Goal: Task Accomplishment & Management: Use online tool/utility

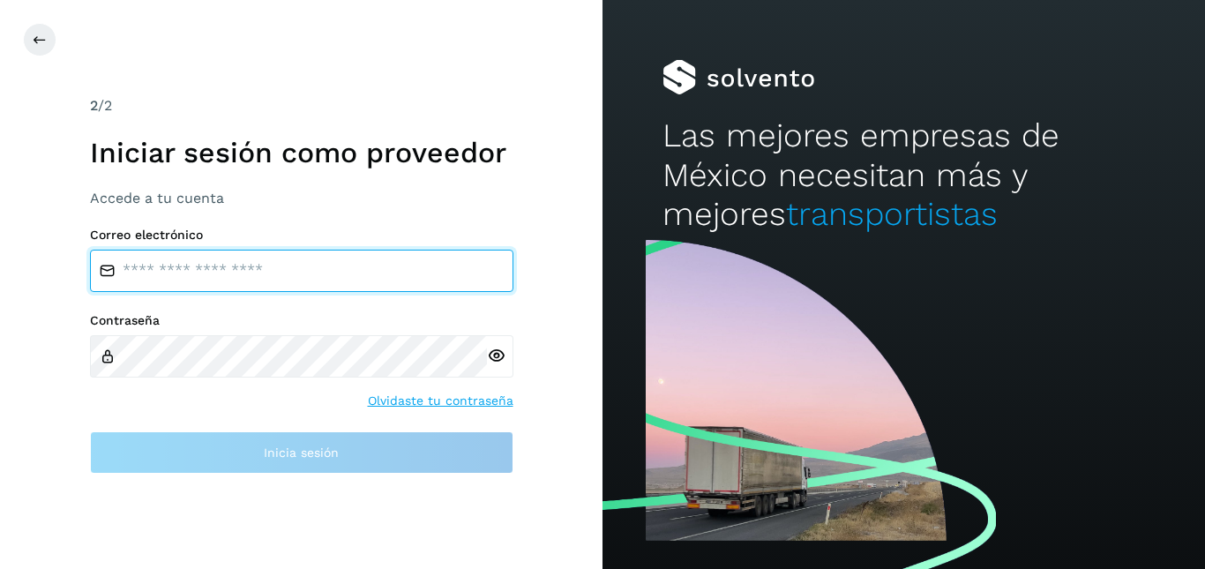
click at [334, 257] on input "email" at bounding box center [301, 271] width 423 height 42
type input "**********"
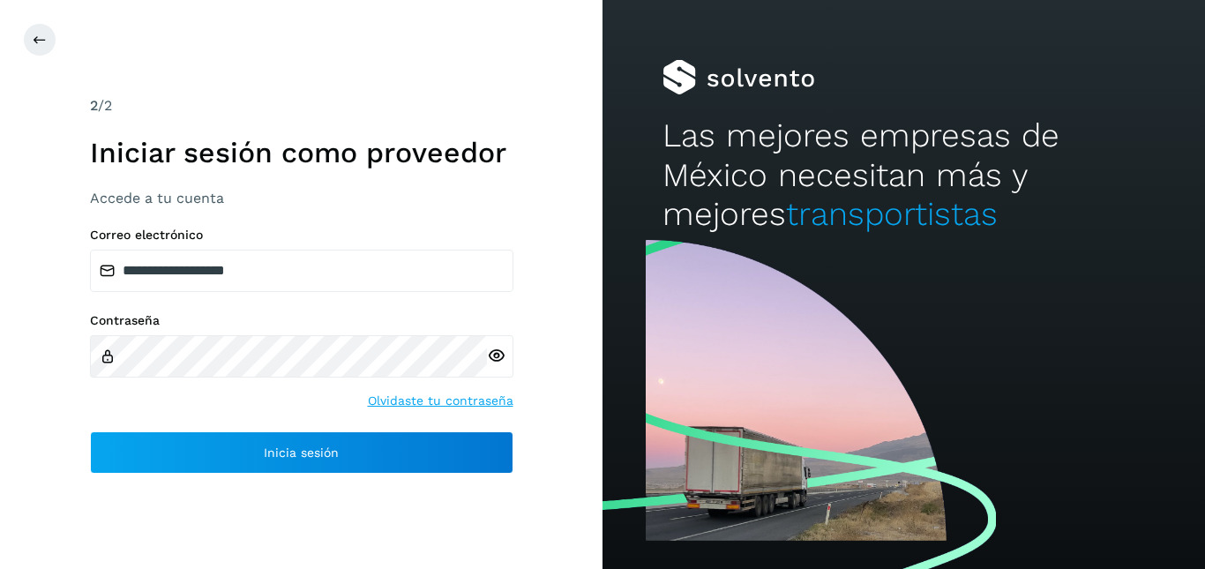
click at [500, 355] on icon at bounding box center [496, 356] width 19 height 19
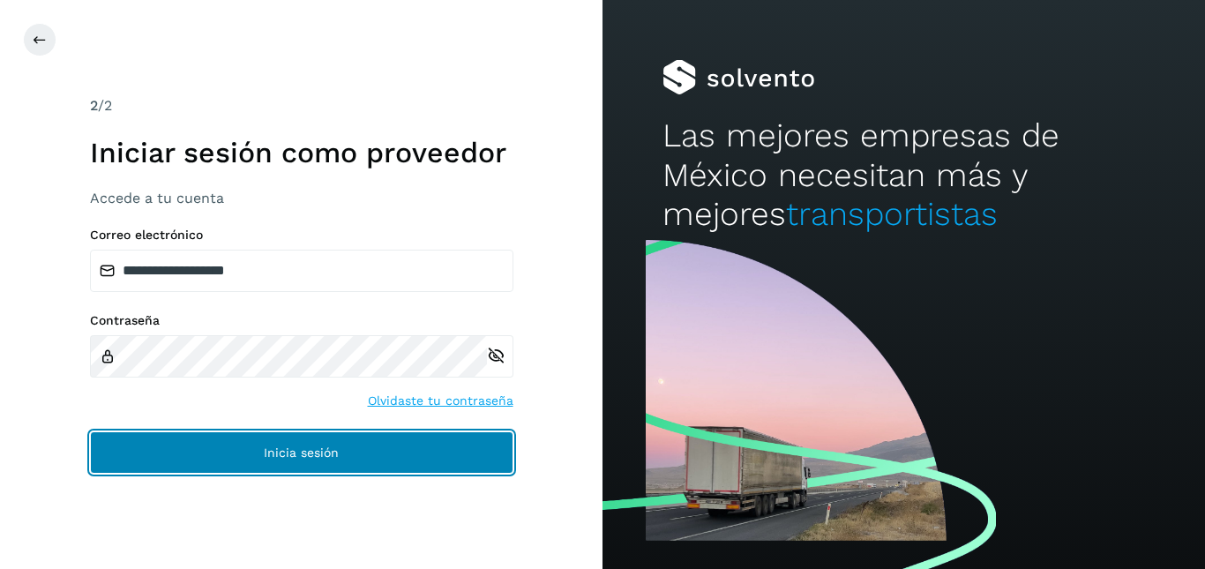
click at [307, 452] on span "Inicia sesión" at bounding box center [301, 452] width 75 height 12
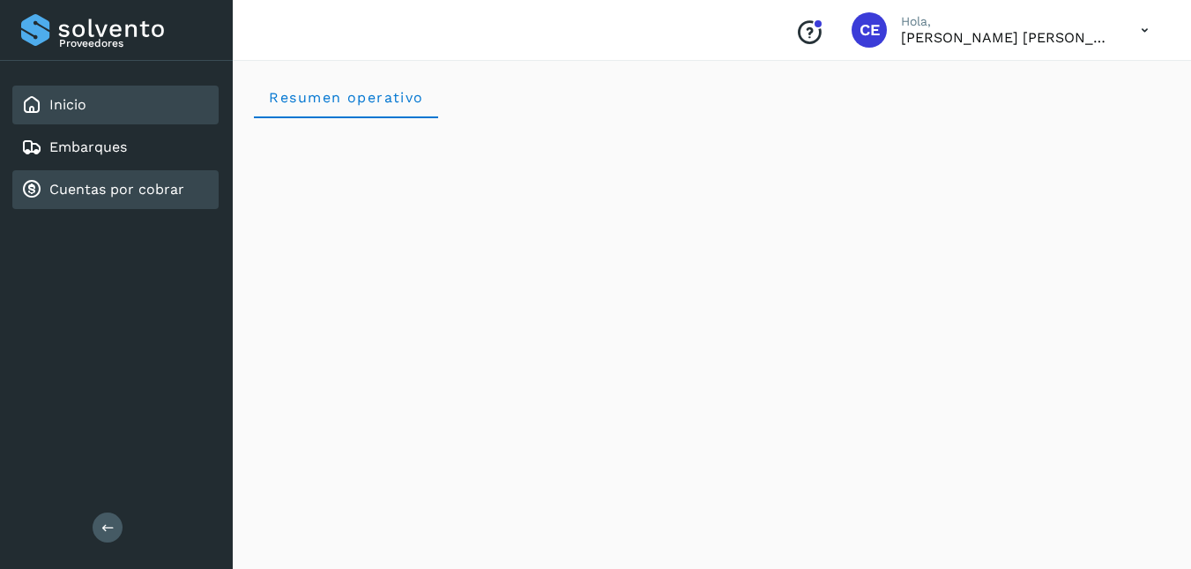
click at [131, 194] on link "Cuentas por cobrar" at bounding box center [116, 189] width 135 height 17
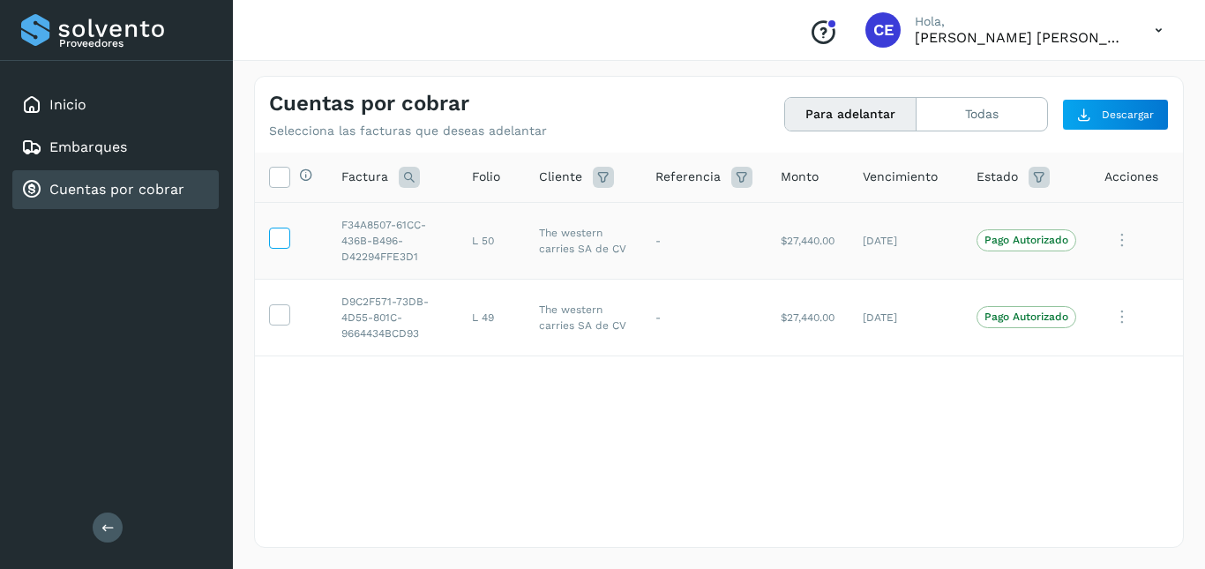
click at [276, 239] on icon at bounding box center [279, 237] width 19 height 19
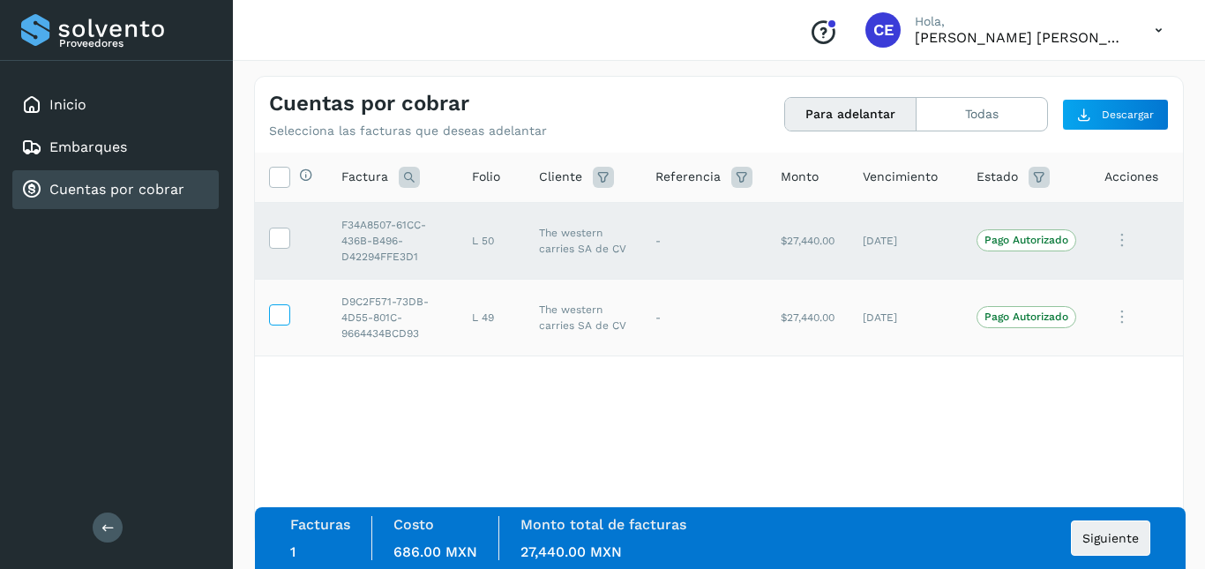
click at [284, 322] on icon at bounding box center [279, 313] width 19 height 19
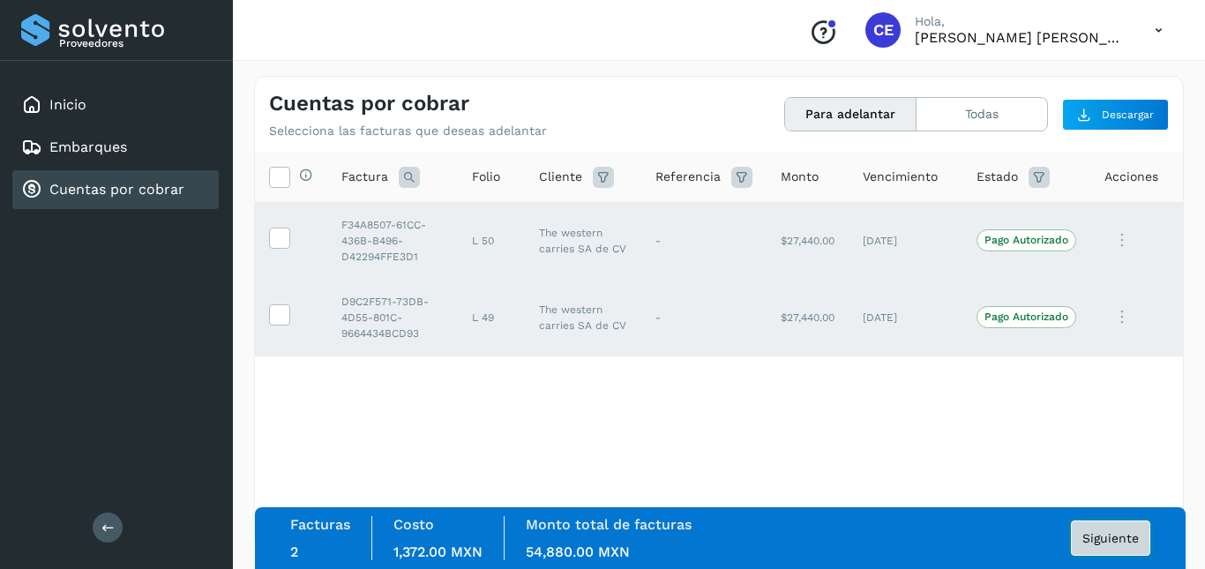
click at [1135, 546] on button "Siguiente" at bounding box center [1110, 537] width 79 height 35
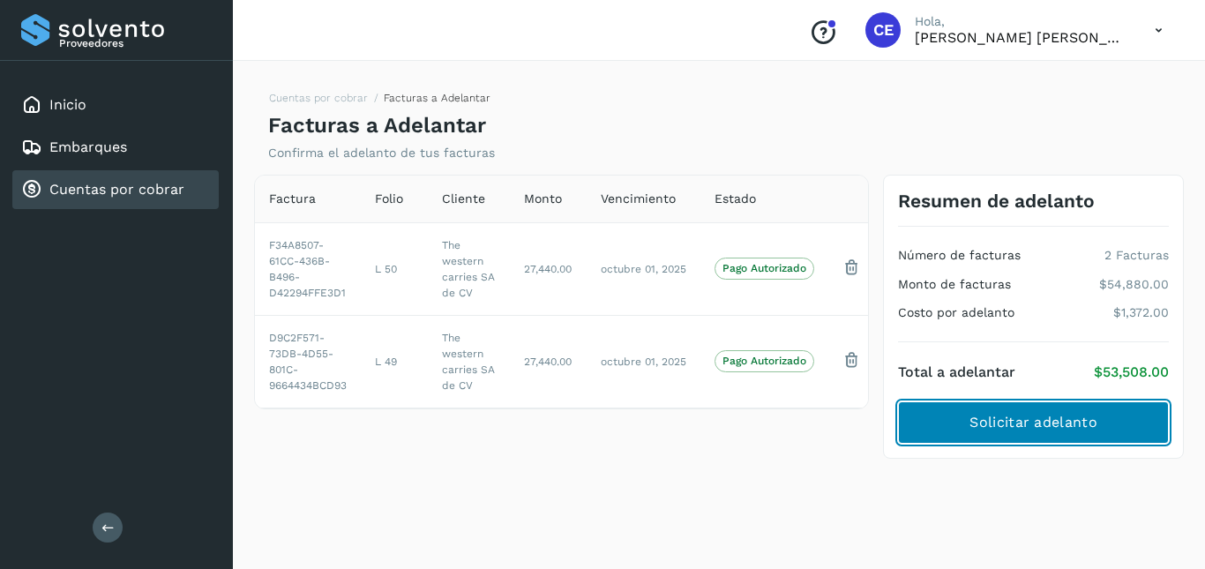
click at [1109, 436] on button "Solicitar adelanto" at bounding box center [1033, 422] width 271 height 42
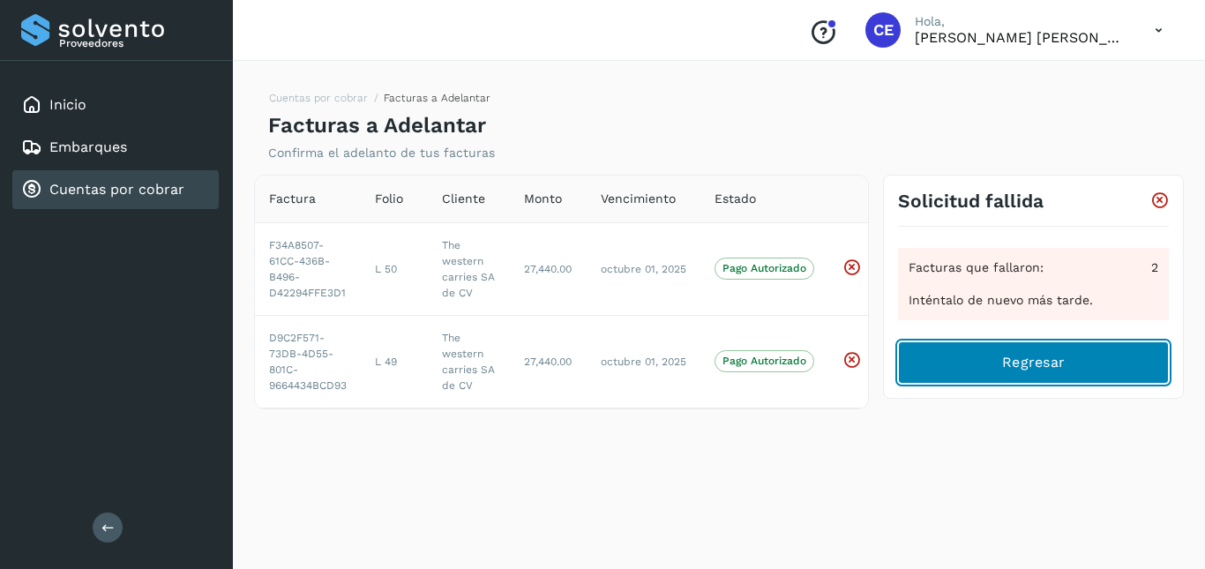
click at [1075, 359] on button "Regresar" at bounding box center [1033, 362] width 271 height 42
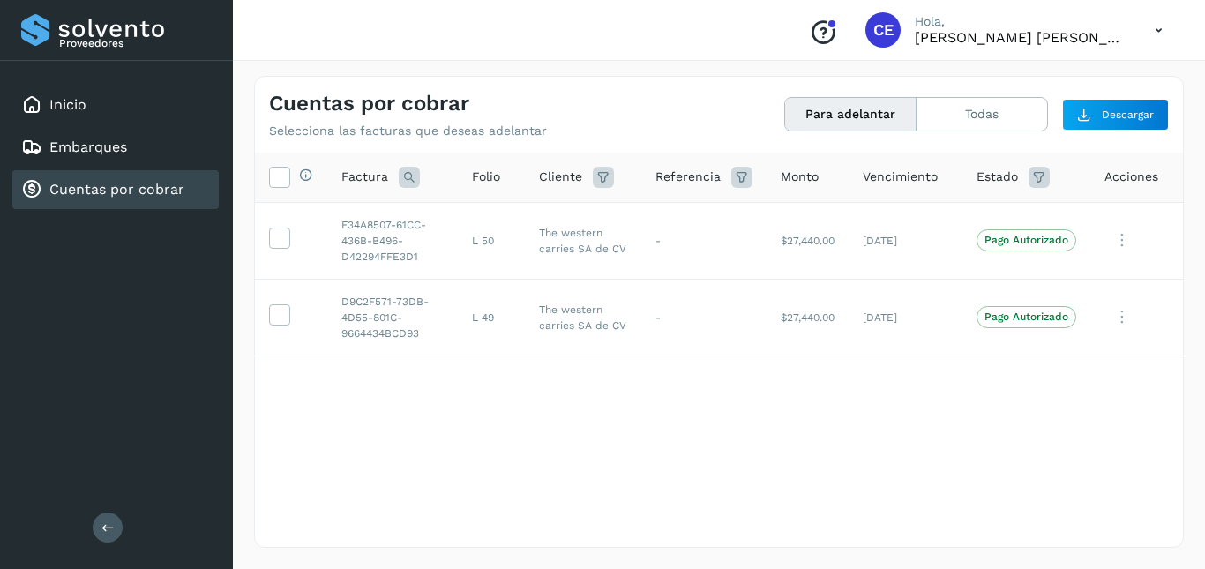
click at [1145, 34] on icon at bounding box center [1158, 30] width 36 height 36
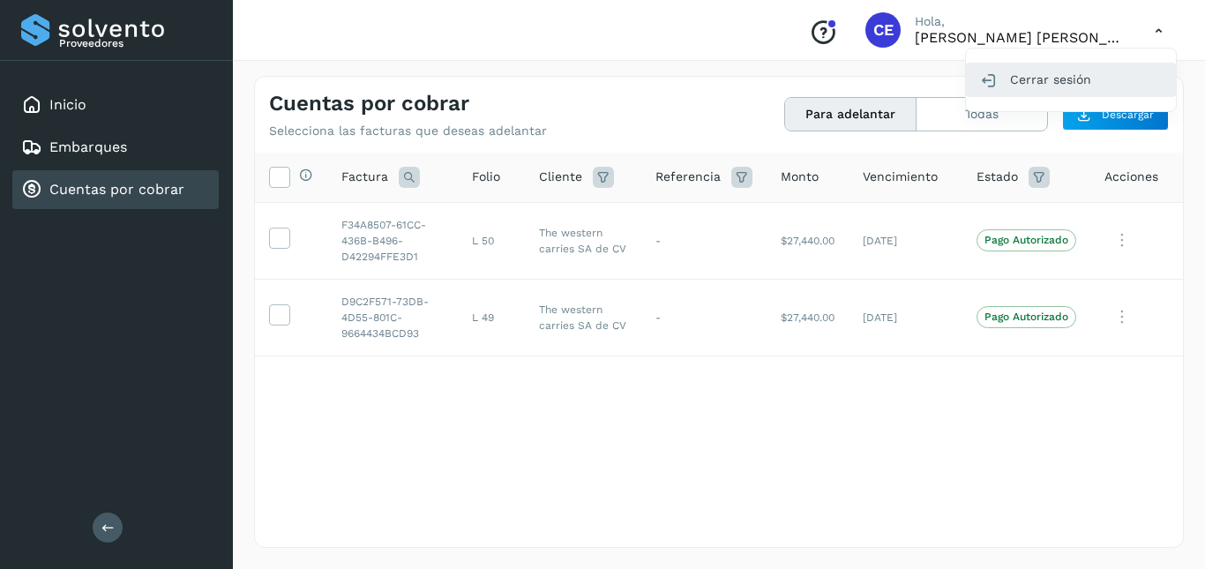
click at [1036, 68] on div "Cerrar sesión" at bounding box center [1071, 80] width 210 height 34
